Goal: Book appointment/travel/reservation

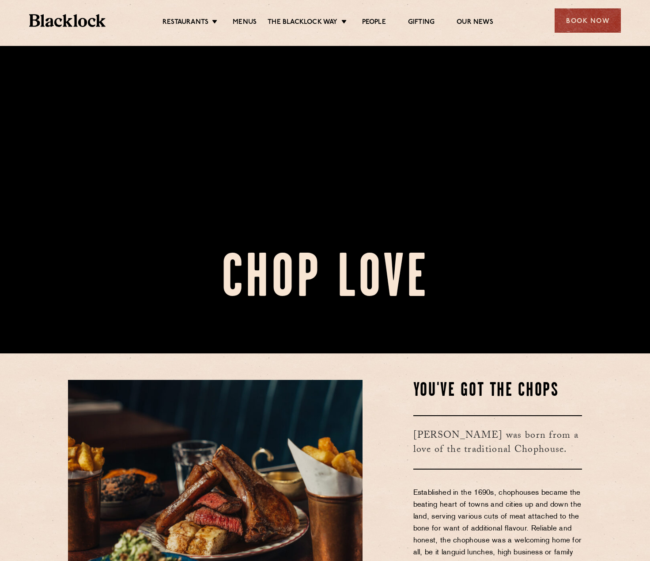
scroll to position [265, 0]
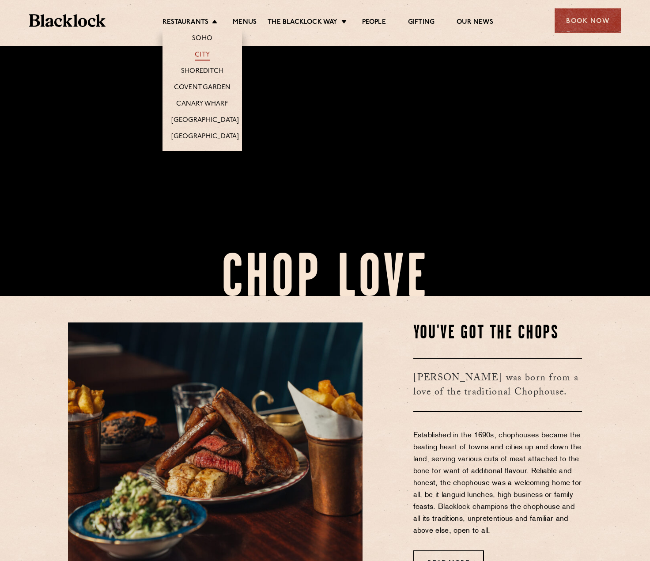
click at [203, 58] on link "City" at bounding box center [202, 56] width 15 height 10
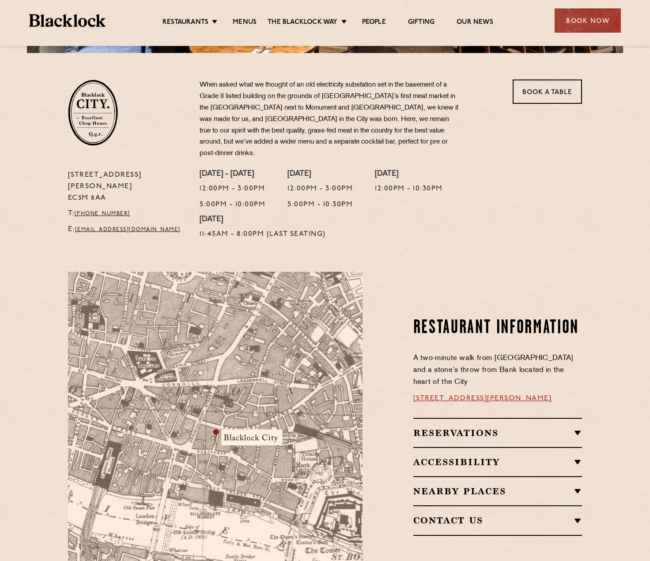
scroll to position [44, 0]
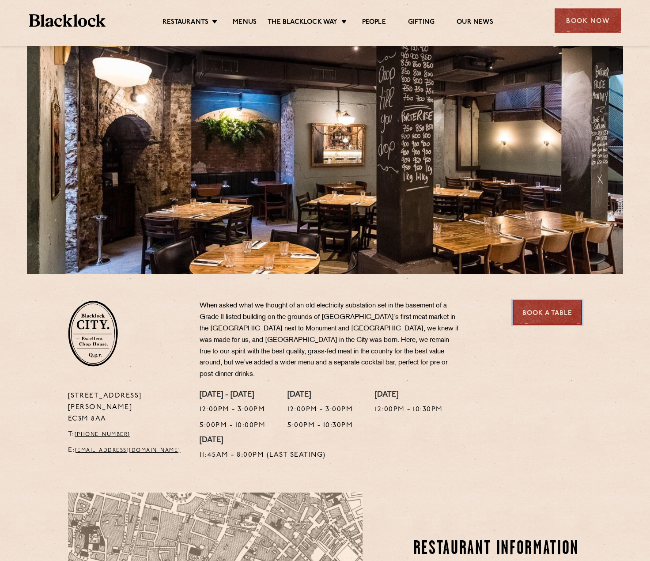
click at [538, 323] on link "Book a Table" at bounding box center [546, 312] width 69 height 24
